Goal: Go to known website: Access a specific website the user already knows

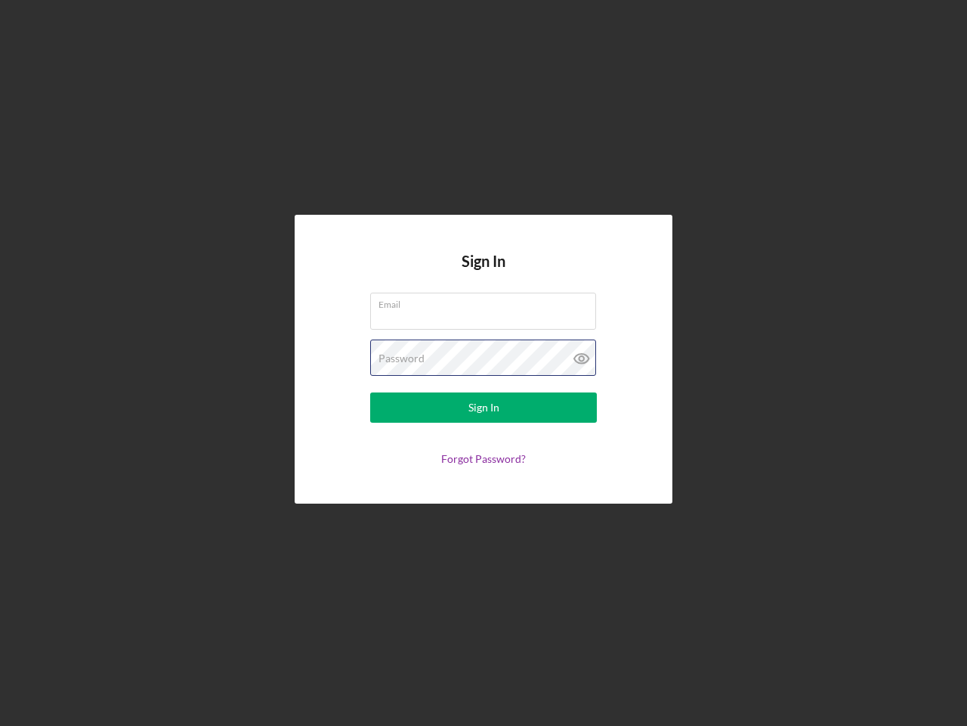
click at [484, 363] on div "Password" at bounding box center [483, 358] width 227 height 38
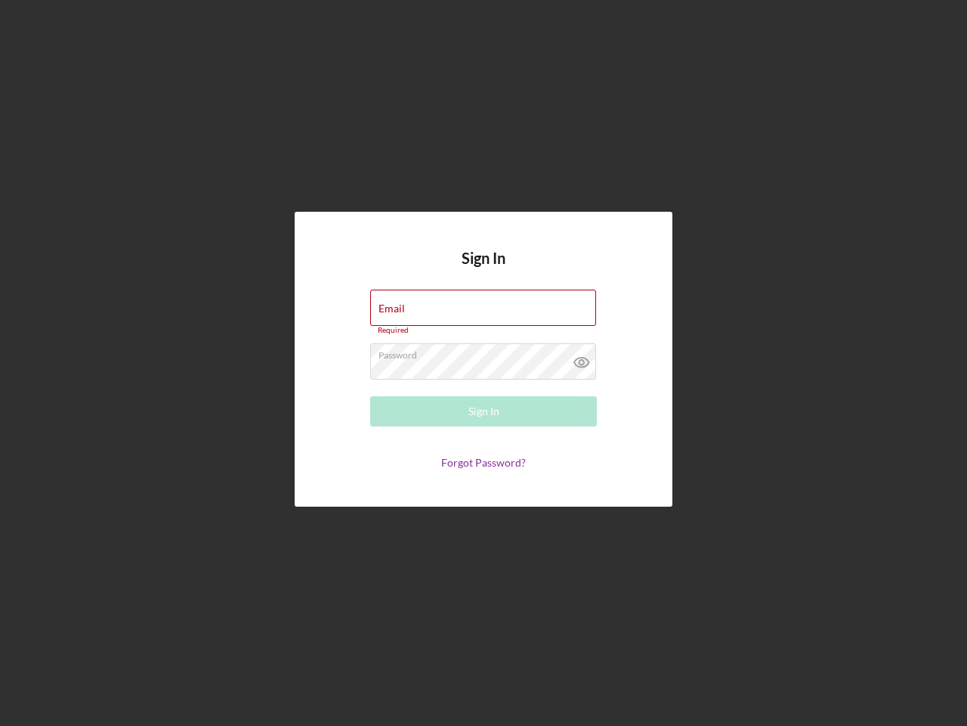
click at [582, 358] on icon at bounding box center [582, 362] width 38 height 38
